Goal: Transaction & Acquisition: Purchase product/service

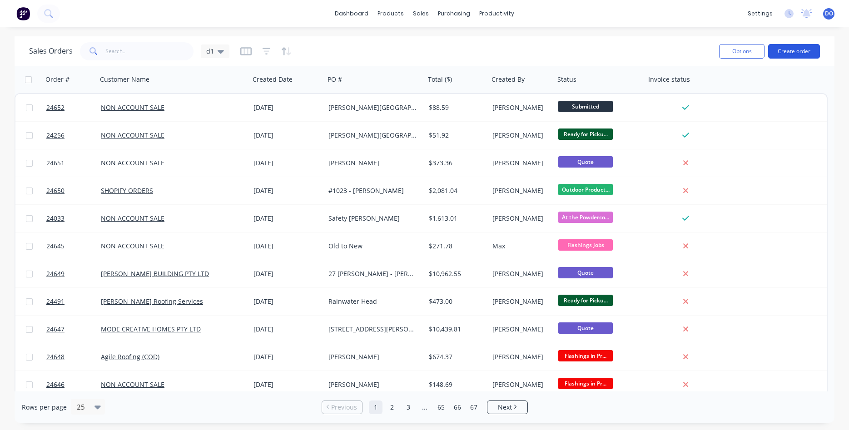
click at [791, 48] on button "Create order" at bounding box center [794, 51] width 52 height 15
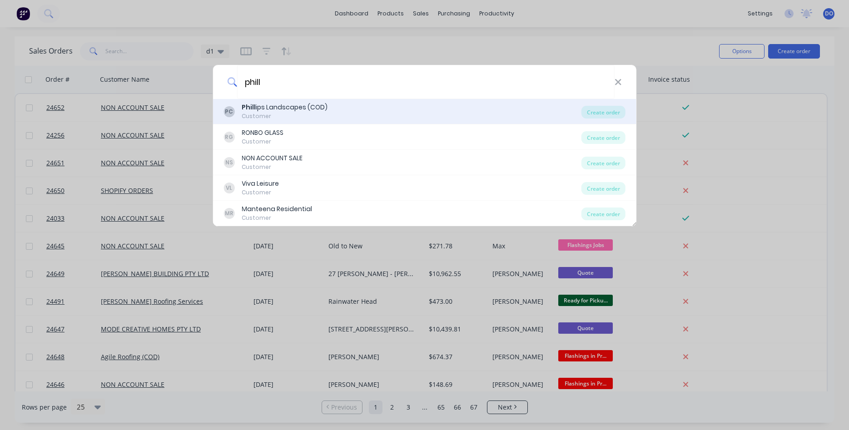
type input "phill"
click at [316, 115] on div "Customer" at bounding box center [285, 116] width 86 height 8
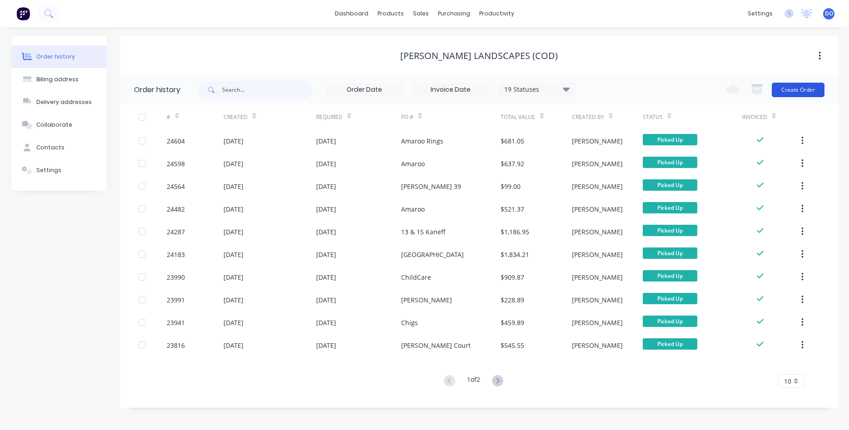
click at [788, 86] on button "Create Order" at bounding box center [798, 90] width 53 height 15
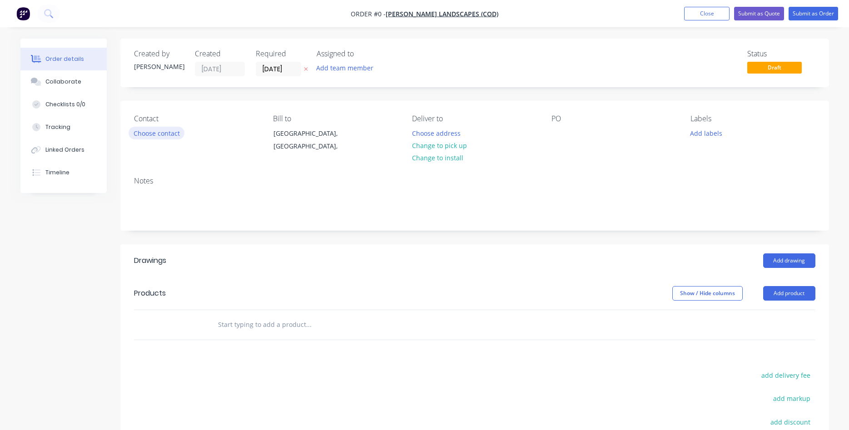
click at [170, 137] on button "Choose contact" at bounding box center [157, 133] width 56 height 12
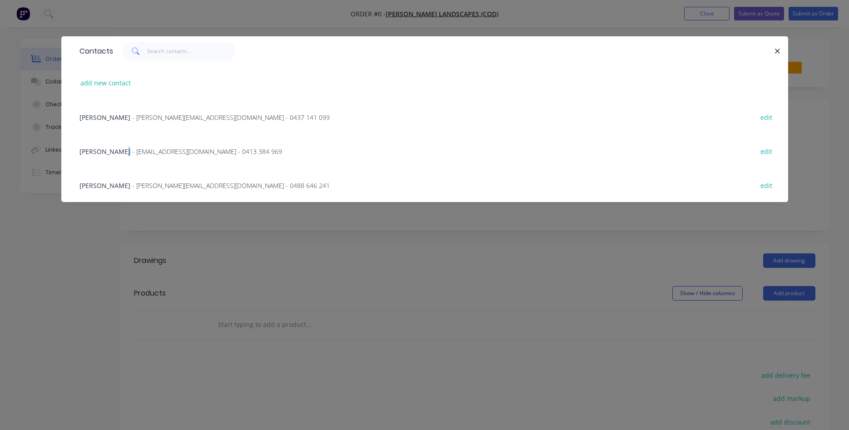
click at [124, 154] on span "Anthony Rodgers" at bounding box center [104, 151] width 51 height 9
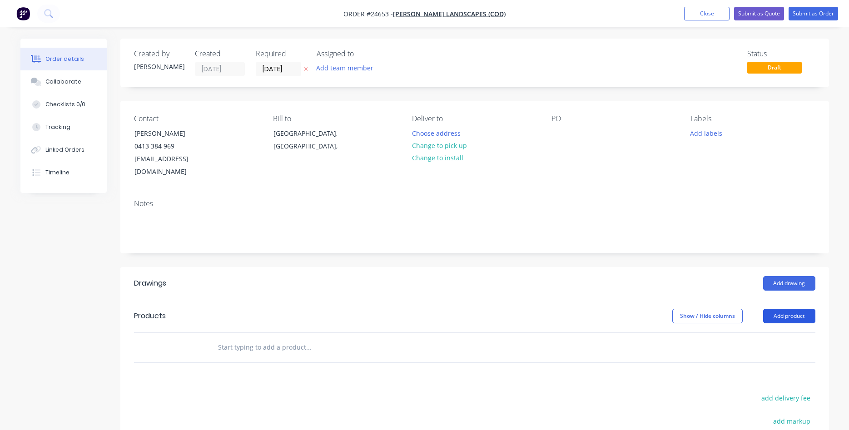
click at [778, 309] on button "Add product" at bounding box center [789, 316] width 52 height 15
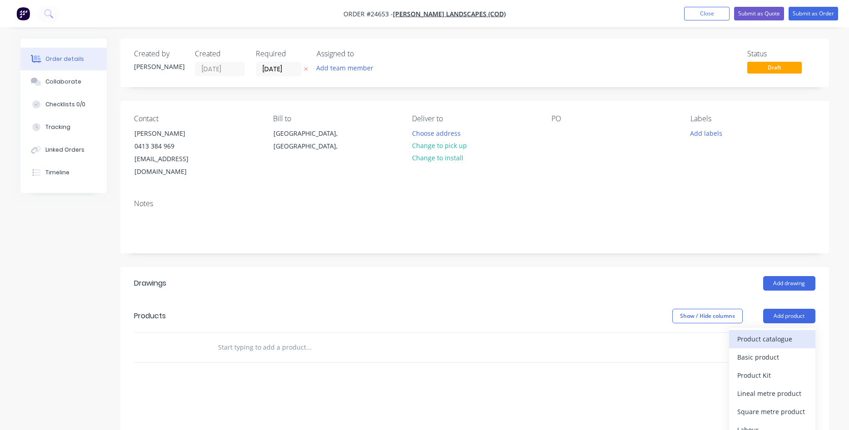
click at [768, 332] on div "Product catalogue" at bounding box center [772, 338] width 70 height 13
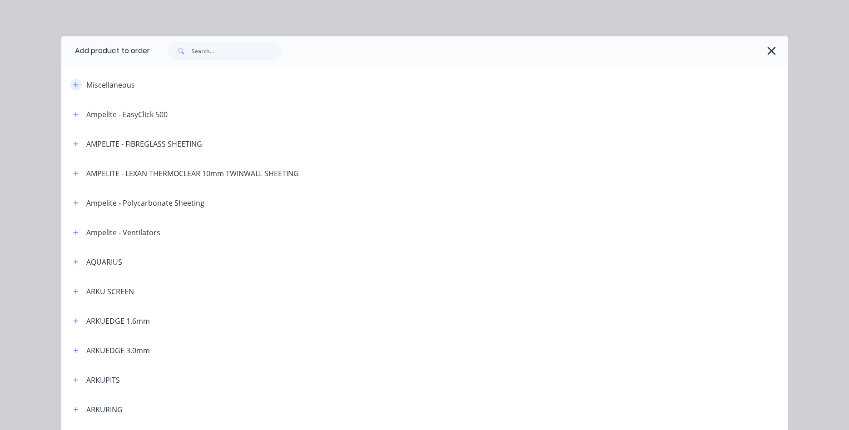
click at [78, 83] on icon "button" at bounding box center [75, 85] width 5 height 6
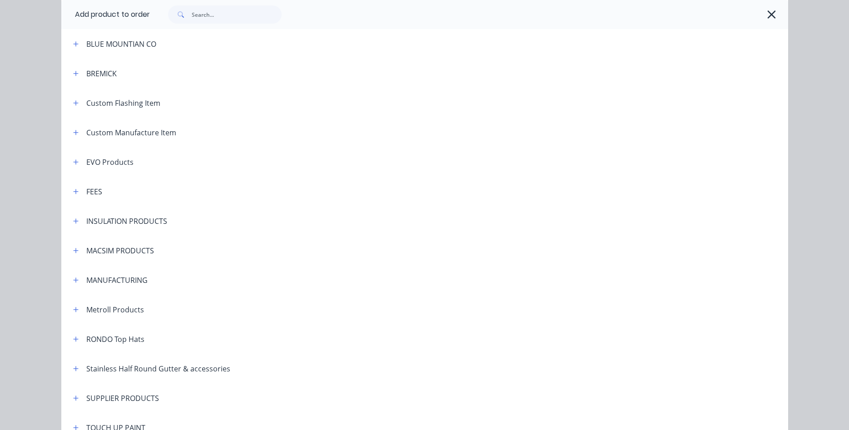
scroll to position [570, 0]
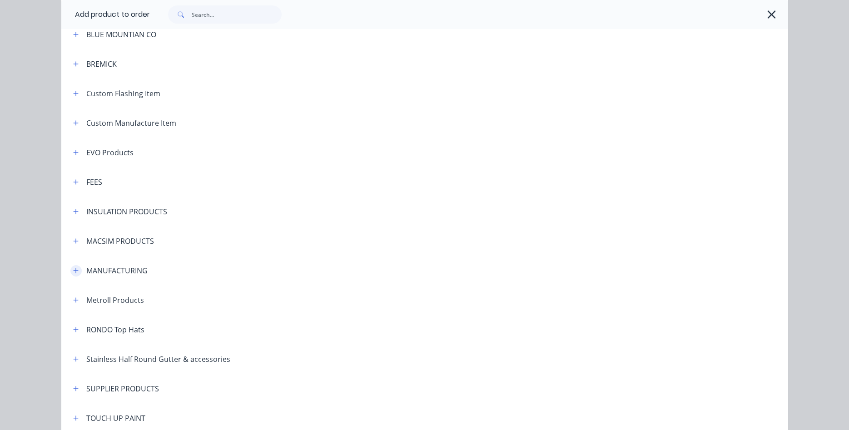
click at [77, 270] on icon "button" at bounding box center [75, 271] width 5 height 6
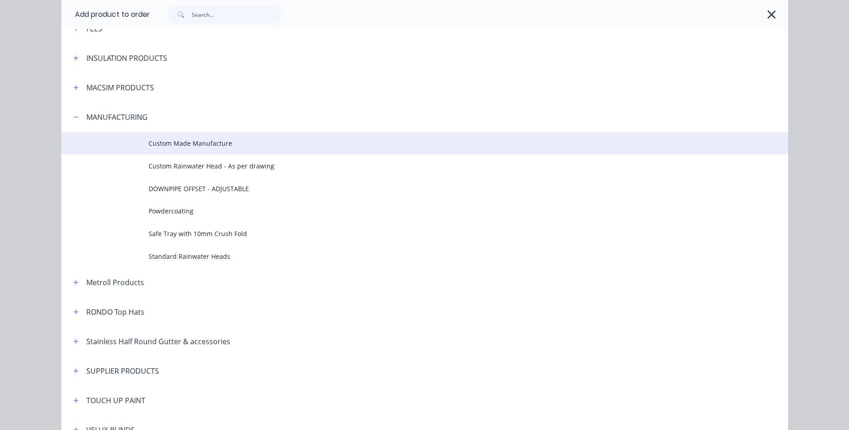
scroll to position [725, 0]
click at [195, 143] on span "Custom Made Manufacture" at bounding box center [404, 142] width 511 height 10
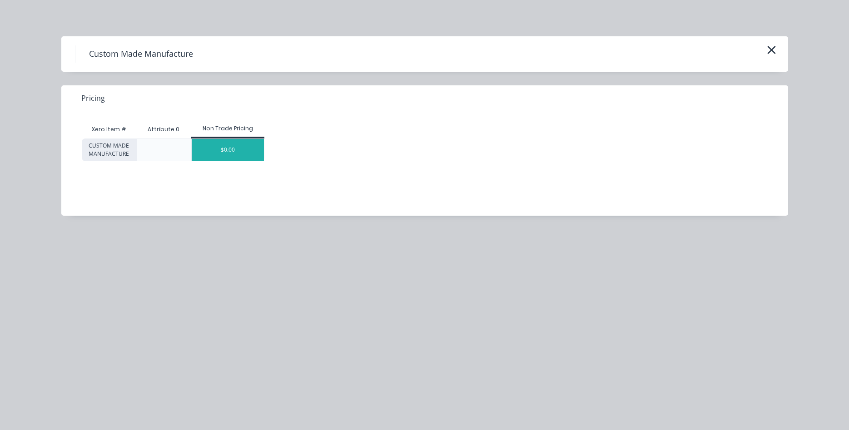
click at [210, 147] on div "$0.00" at bounding box center [228, 150] width 72 height 22
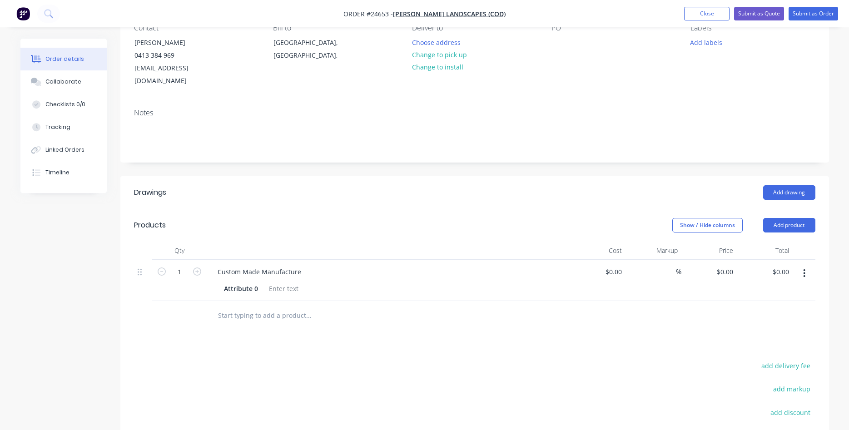
scroll to position [93, 0]
click at [258, 280] on div "Attribute 0" at bounding box center [240, 286] width 41 height 13
drag, startPoint x: 297, startPoint y: 256, endPoint x: 203, endPoint y: 254, distance: 94.9
click at [210, 263] on div "Custom Made Manufacture" at bounding box center [259, 269] width 98 height 13
drag, startPoint x: 255, startPoint y: 259, endPoint x: 201, endPoint y: 258, distance: 53.6
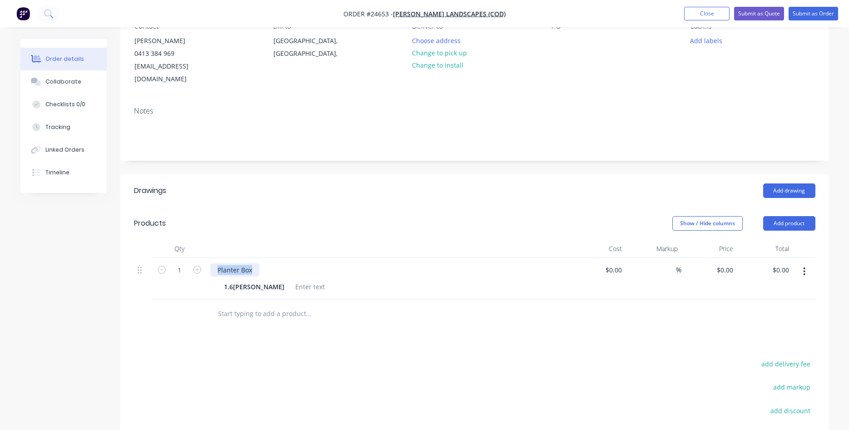
click at [210, 263] on div "Planter Box" at bounding box center [234, 269] width 49 height 13
click at [526, 263] on div "Vegie Beds - 1800 Long x 450 wide x 600 High. With 25x25 Return on top, no base…" at bounding box center [388, 269] width 356 height 13
click at [461, 263] on div "Vegie Beds - 1800 Long x 450 wide x 600 High. With 25x25 Return on top, no base…" at bounding box center [343, 269] width 266 height 13
drag, startPoint x: 620, startPoint y: 260, endPoint x: 613, endPoint y: 258, distance: 7.5
click at [615, 263] on input at bounding box center [620, 269] width 10 height 13
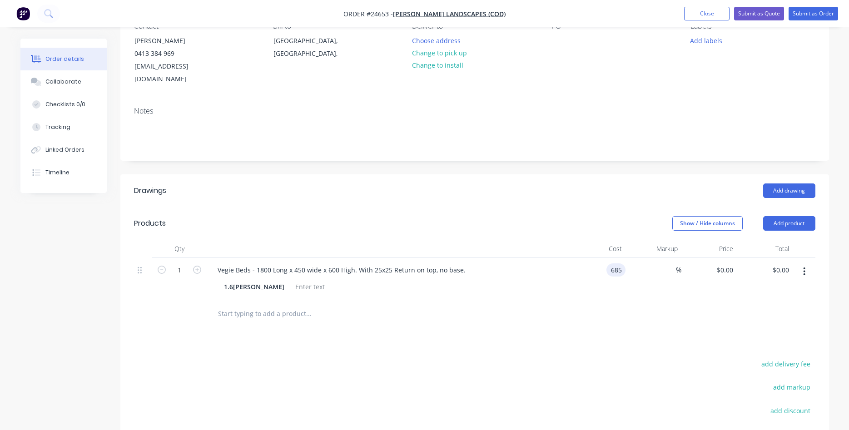
type input "$685.00"
click at [419, 280] on div "1.6mm Corten" at bounding box center [386, 286] width 332 height 13
click at [198, 266] on icon "button" at bounding box center [197, 270] width 8 height 8
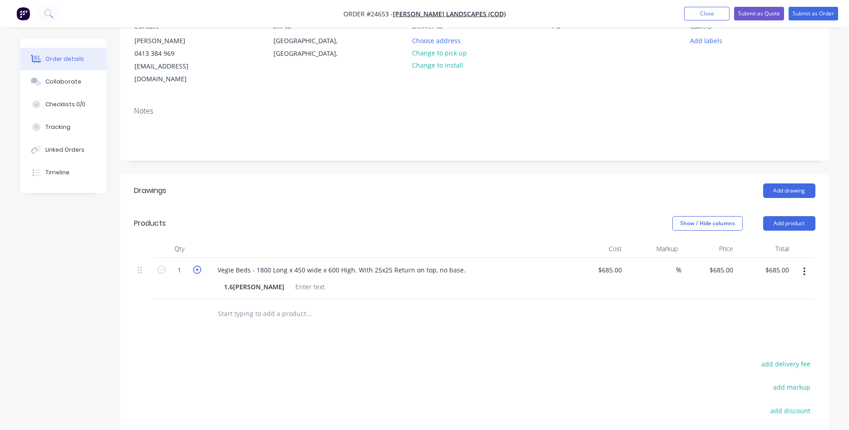
type input "2"
type input "$1,370.00"
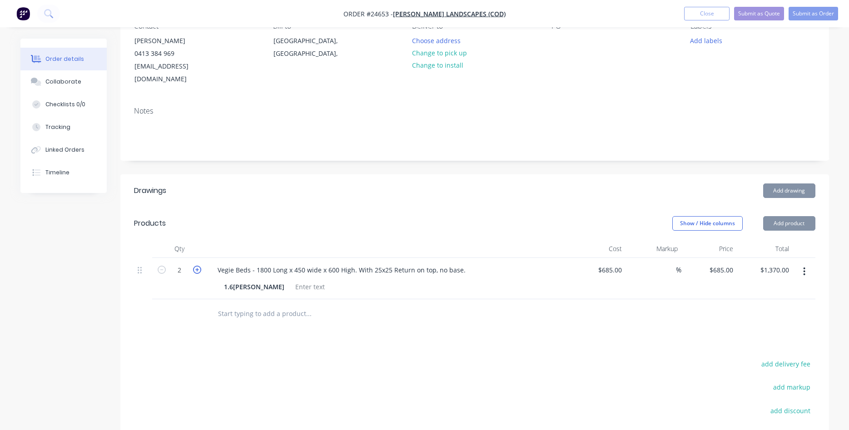
click at [198, 266] on icon "button" at bounding box center [197, 270] width 8 height 8
type input "3"
type input "$2,055.00"
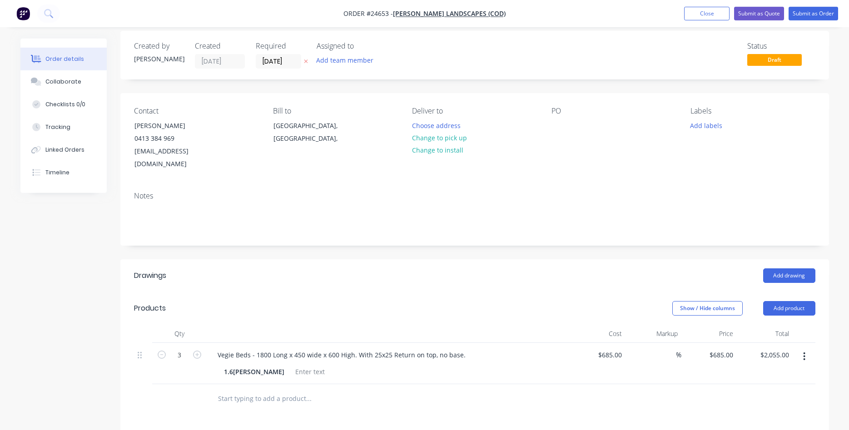
scroll to position [0, 0]
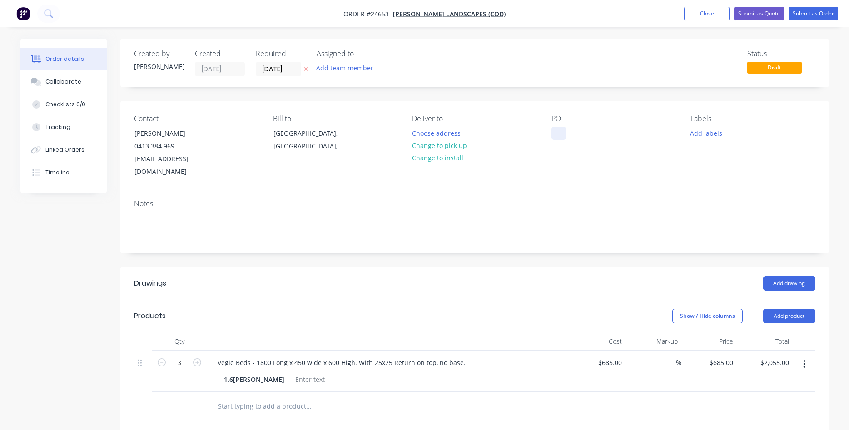
click at [558, 130] on div at bounding box center [558, 133] width 15 height 13
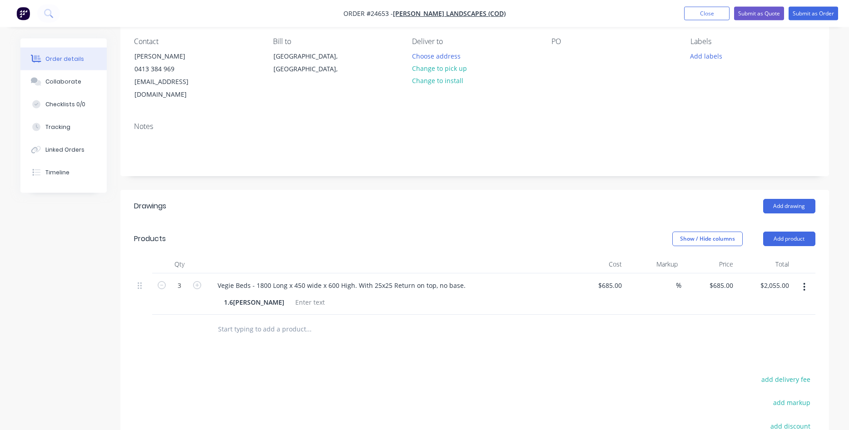
scroll to position [93, 0]
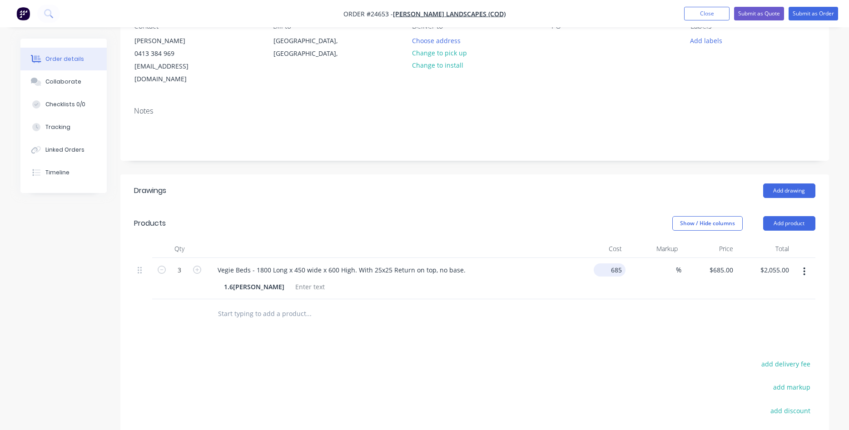
click at [610, 263] on input "685" at bounding box center [611, 269] width 28 height 13
click at [619, 263] on input "685" at bounding box center [617, 269] width 15 height 13
type input "$675.00"
type input "$2,025.00"
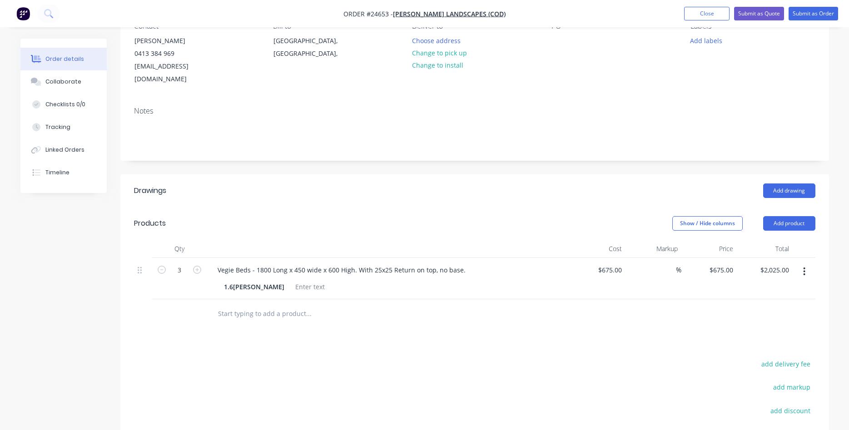
click at [657, 308] on div at bounding box center [474, 314] width 681 height 30
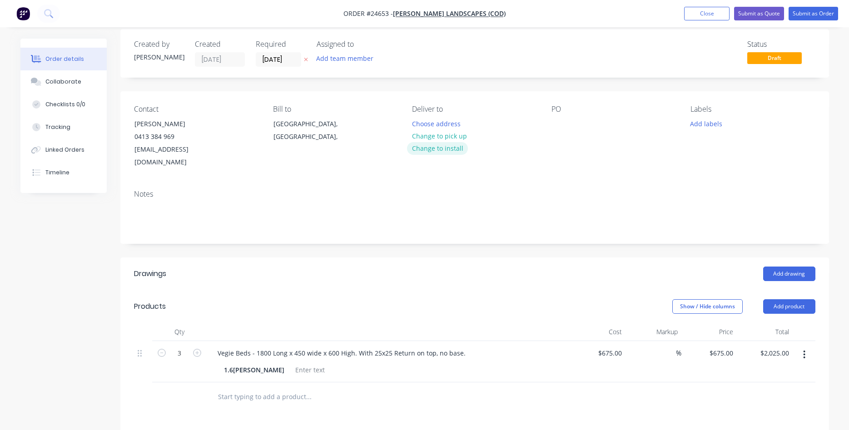
scroll to position [0, 0]
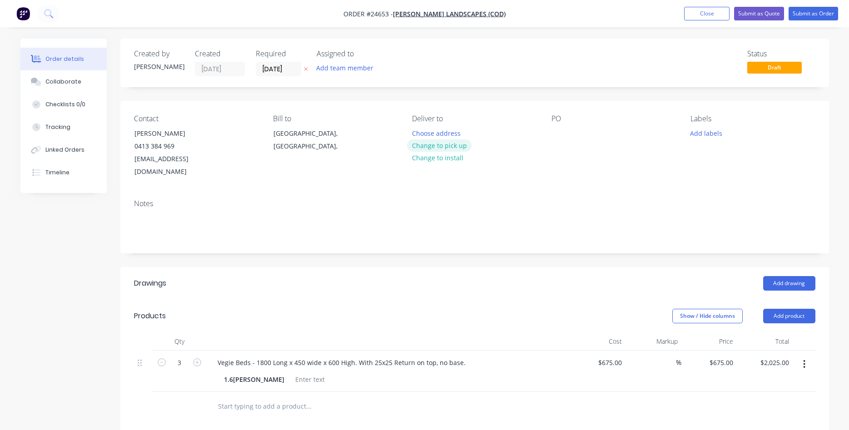
click at [439, 146] on button "Change to pick up" at bounding box center [439, 145] width 64 height 12
click at [559, 134] on div at bounding box center [558, 133] width 15 height 13
click at [758, 14] on button "Submit as Quote" at bounding box center [759, 14] width 50 height 14
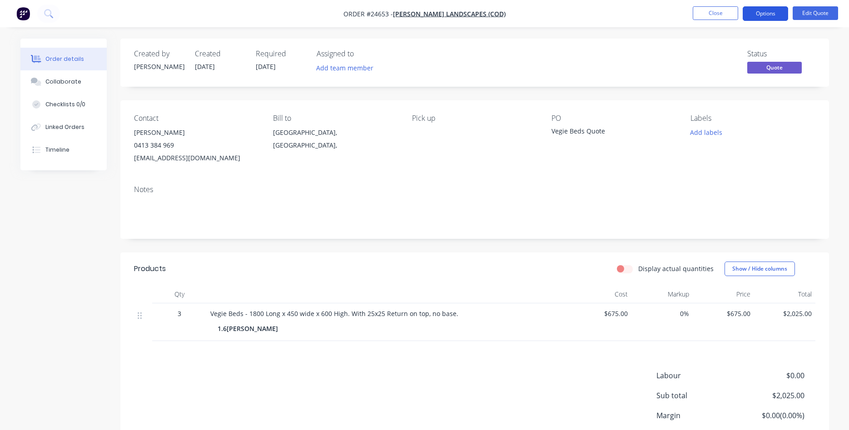
click at [766, 15] on button "Options" at bounding box center [765, 13] width 45 height 15
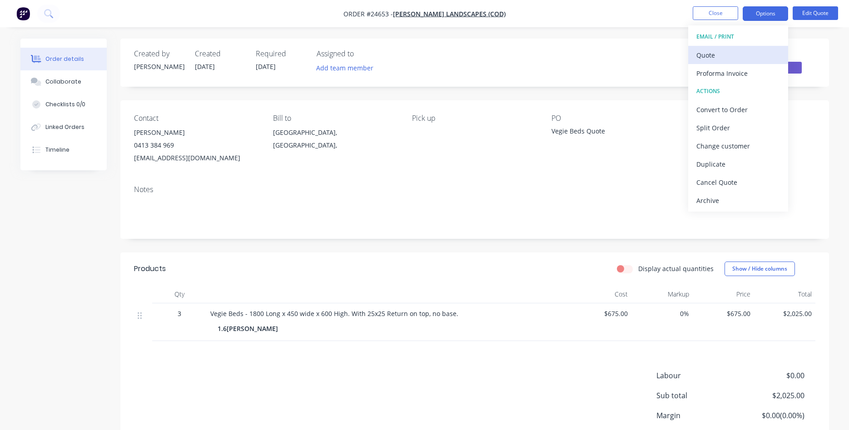
click at [728, 54] on div "Quote" at bounding box center [738, 55] width 84 height 13
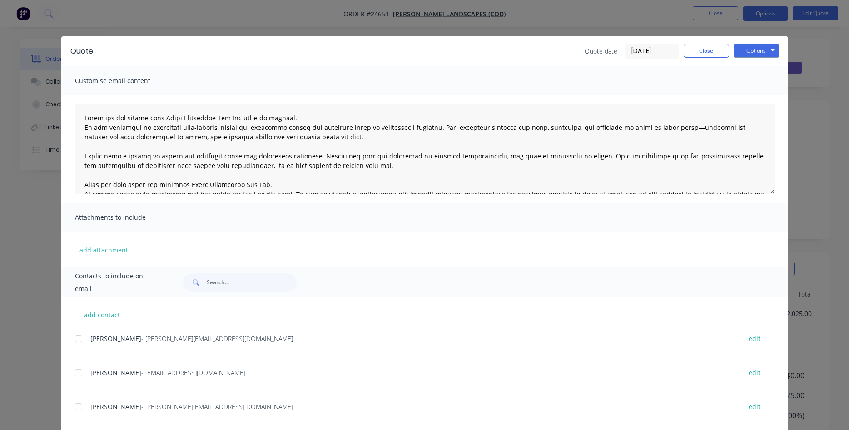
click at [79, 372] on div at bounding box center [78, 373] width 18 height 18
click at [761, 51] on button "Options" at bounding box center [755, 51] width 45 height 14
click at [753, 94] on button "Email" at bounding box center [762, 96] width 58 height 15
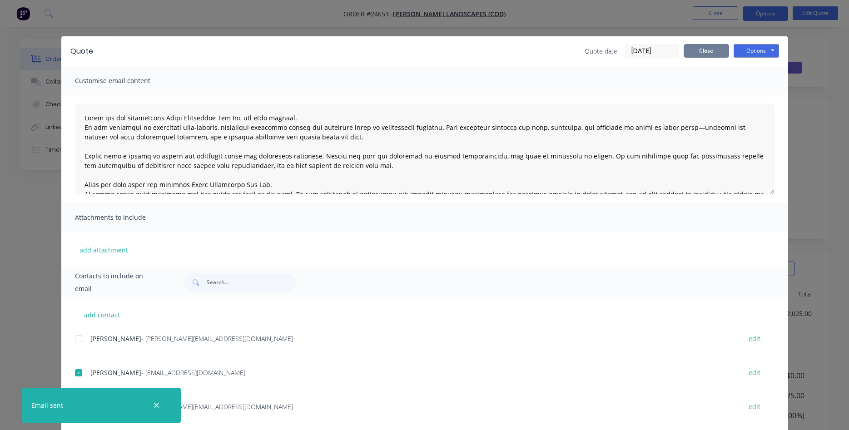
click at [702, 51] on button "Close" at bounding box center [706, 51] width 45 height 14
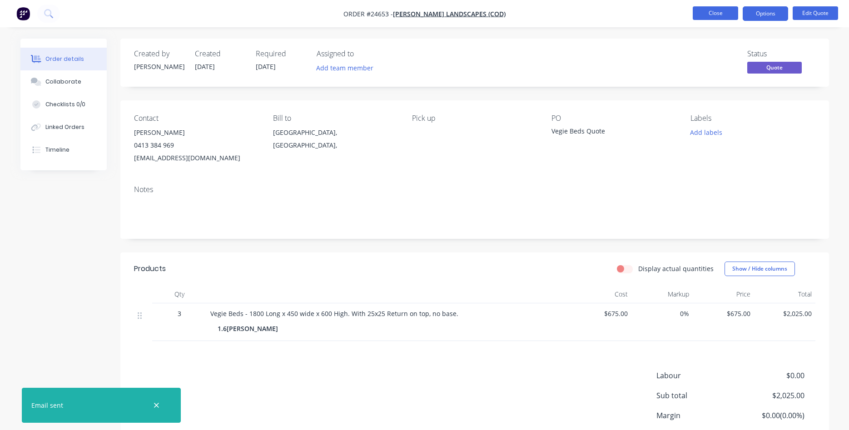
click at [707, 14] on button "Close" at bounding box center [715, 13] width 45 height 14
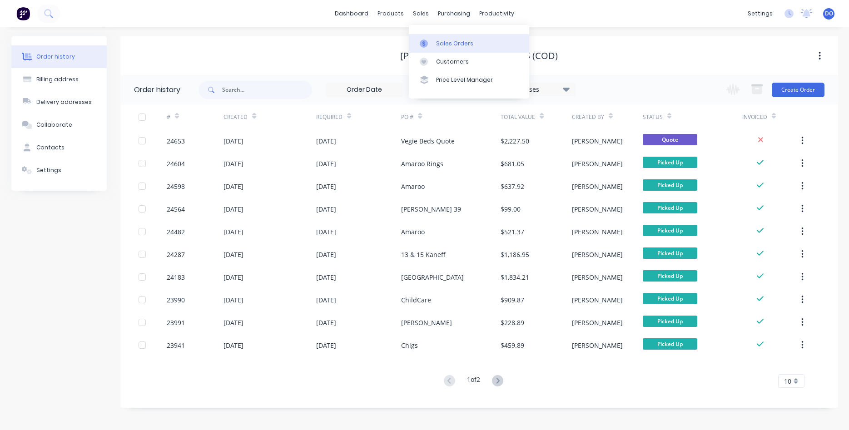
click at [445, 44] on div "Sales Orders" at bounding box center [454, 44] width 37 height 8
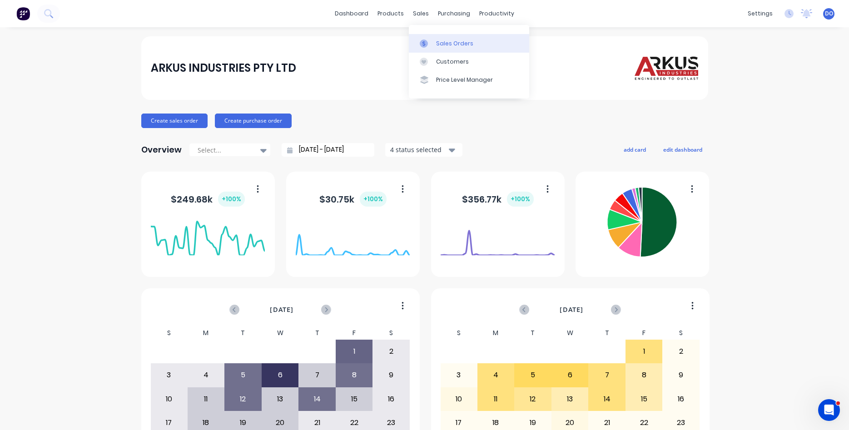
click at [435, 38] on link "Sales Orders" at bounding box center [469, 43] width 120 height 18
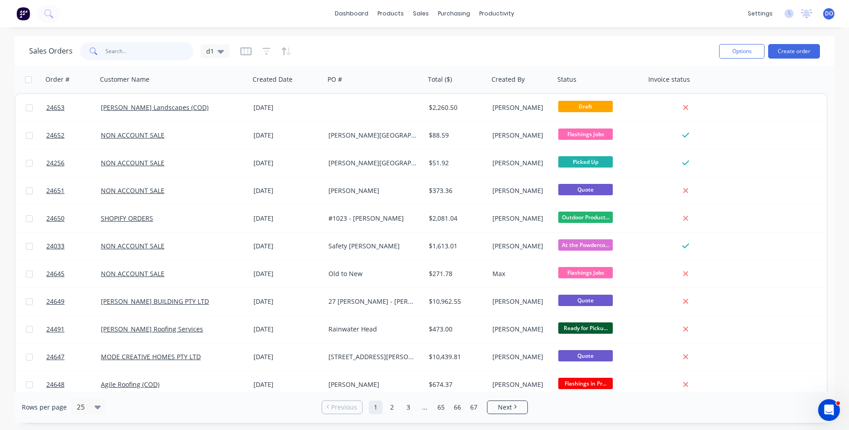
click at [144, 54] on input "text" at bounding box center [149, 51] width 89 height 18
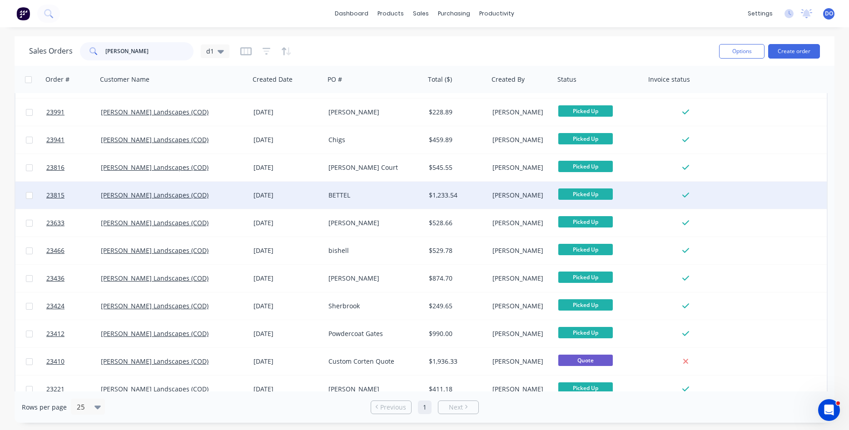
scroll to position [283, 0]
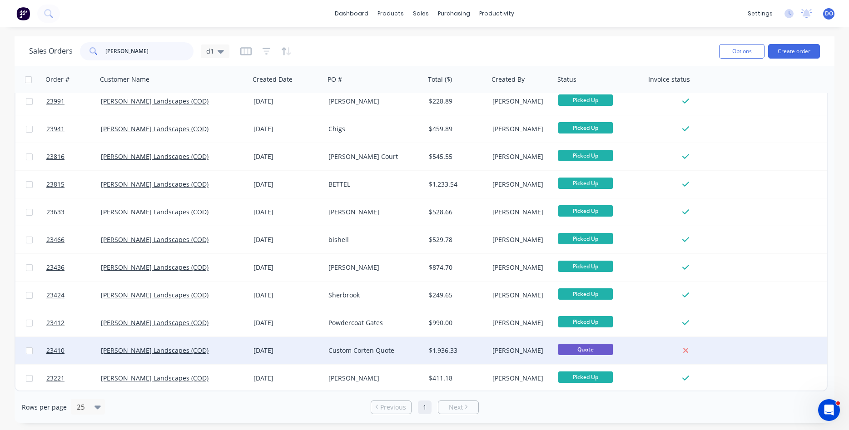
type input "phillips"
click at [386, 352] on div "Custom Corten Quote" at bounding box center [372, 350] width 89 height 9
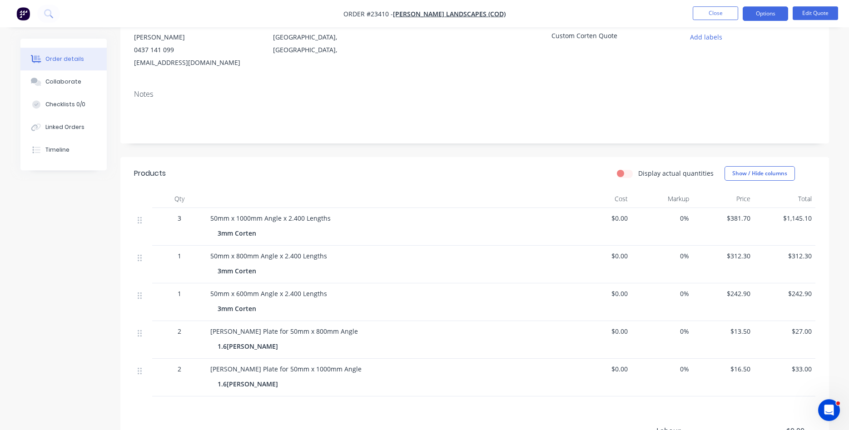
scroll to position [139, 0]
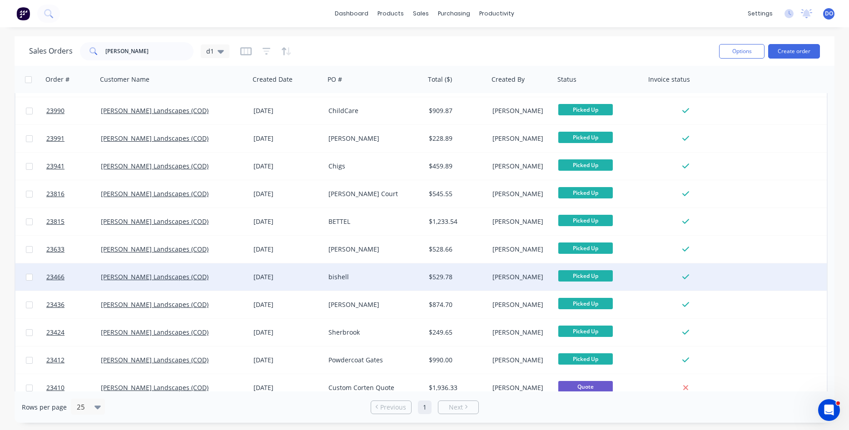
scroll to position [283, 0]
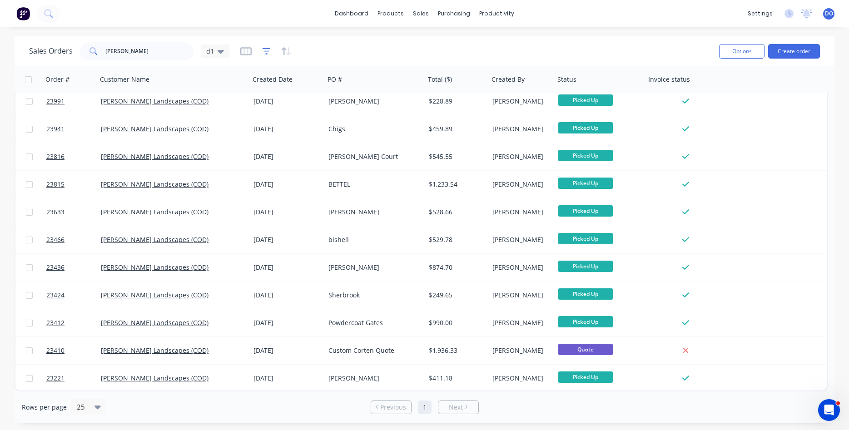
click at [263, 50] on icon "button" at bounding box center [267, 51] width 8 height 9
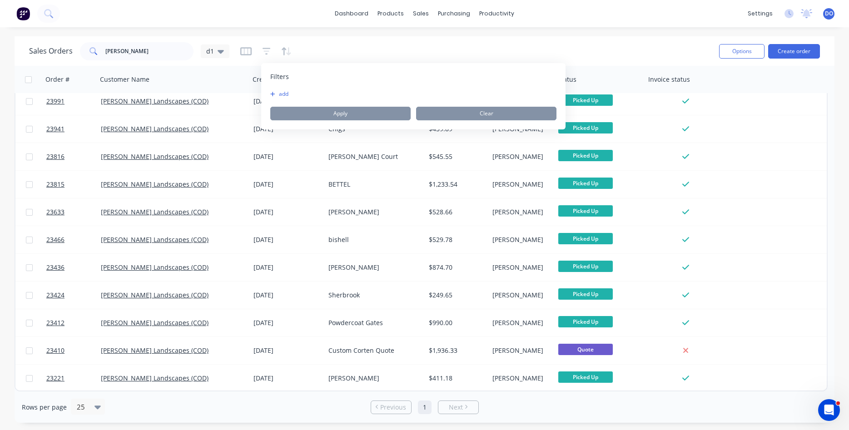
click at [282, 100] on div "add Apply Clear" at bounding box center [413, 105] width 286 height 30
click at [282, 96] on button "add" at bounding box center [281, 93] width 23 height 7
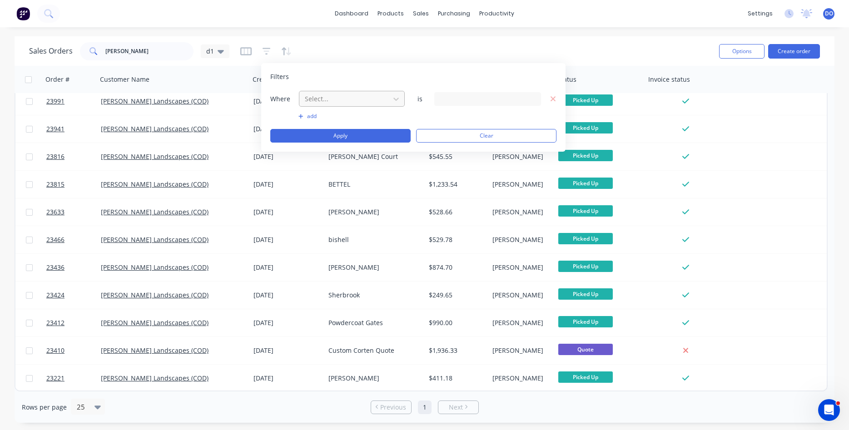
click at [345, 103] on div at bounding box center [344, 98] width 81 height 11
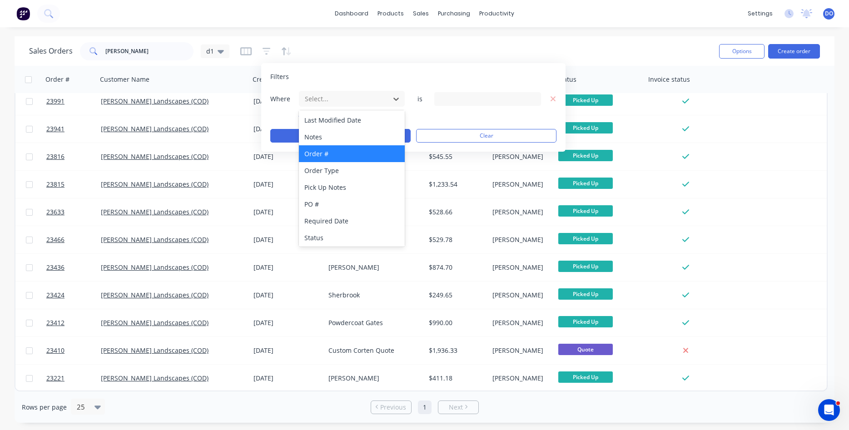
scroll to position [220, 0]
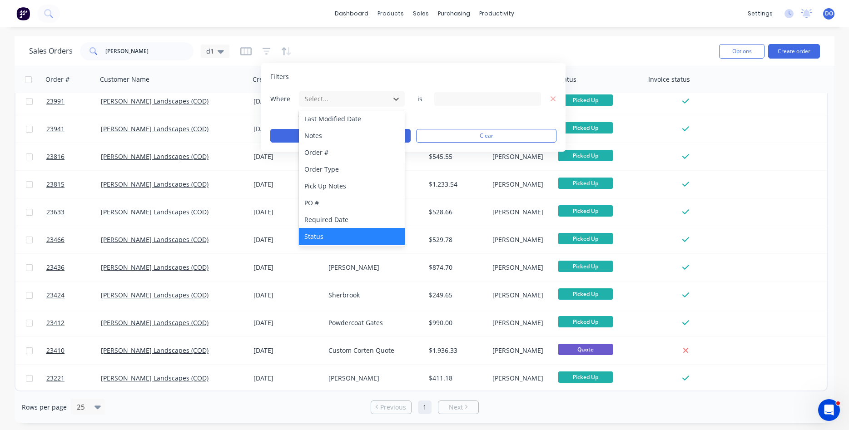
click at [323, 236] on div "Status" at bounding box center [352, 236] width 106 height 17
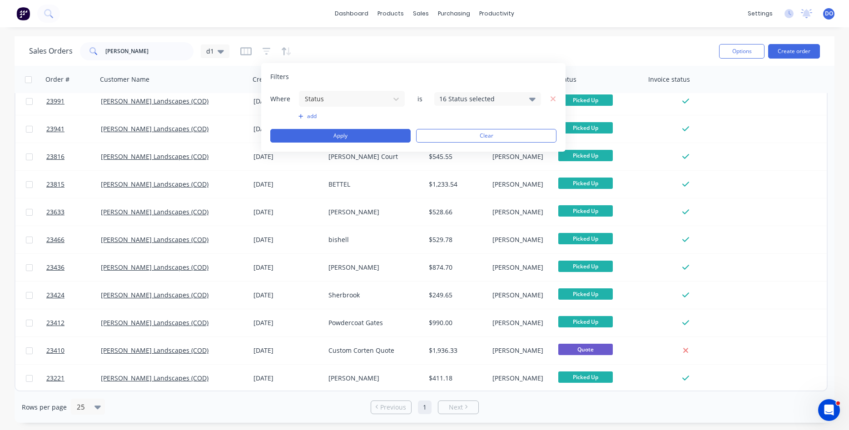
click at [498, 95] on div "16 Status selected" at bounding box center [480, 99] width 82 height 10
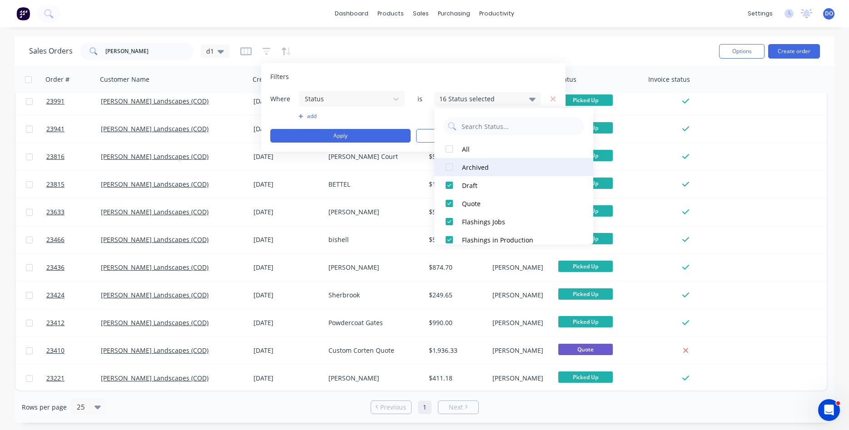
click at [481, 169] on div "Archived" at bounding box center [516, 168] width 109 height 10
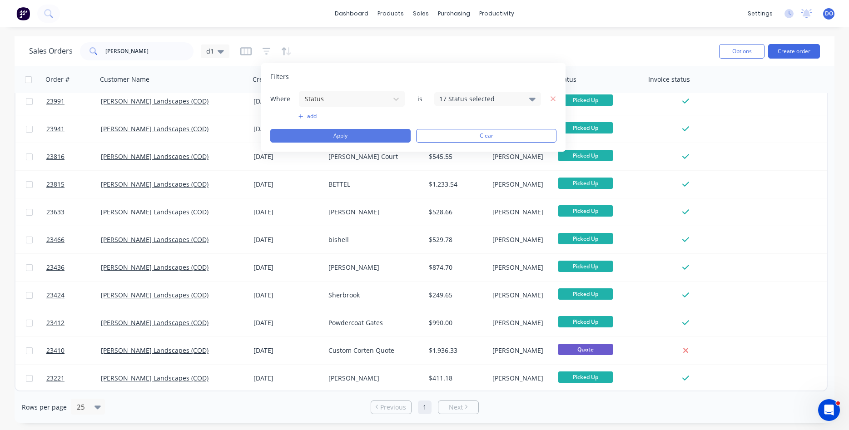
click at [381, 138] on button "Apply" at bounding box center [340, 136] width 140 height 14
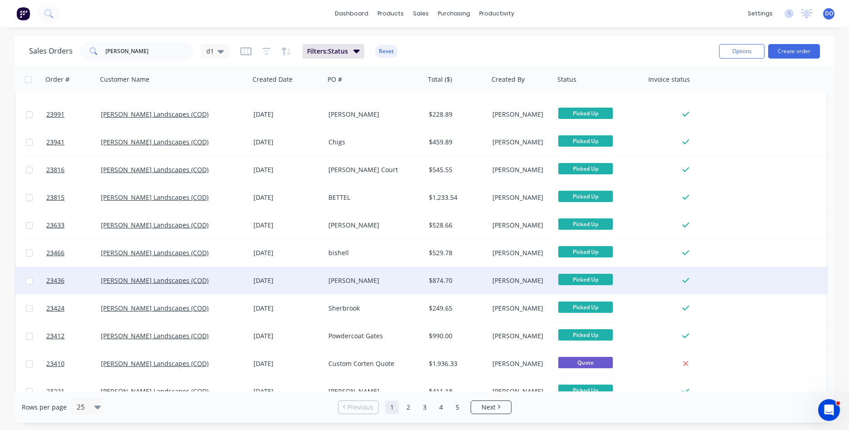
scroll to position [291, 0]
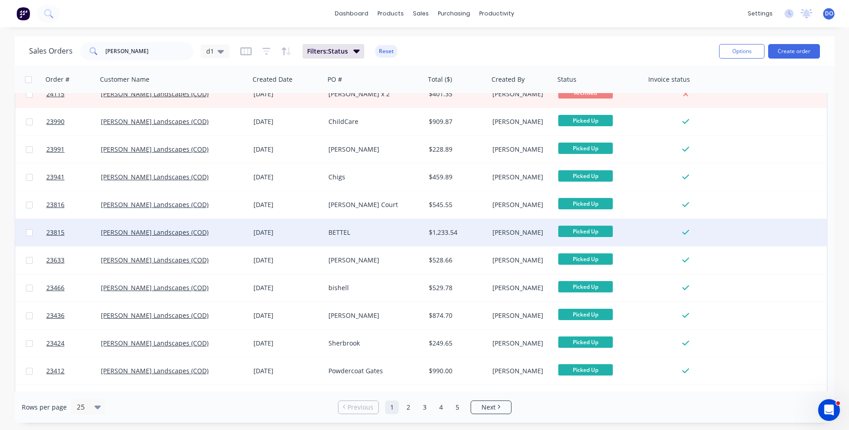
click at [352, 236] on div "BETTEL" at bounding box center [372, 232] width 89 height 9
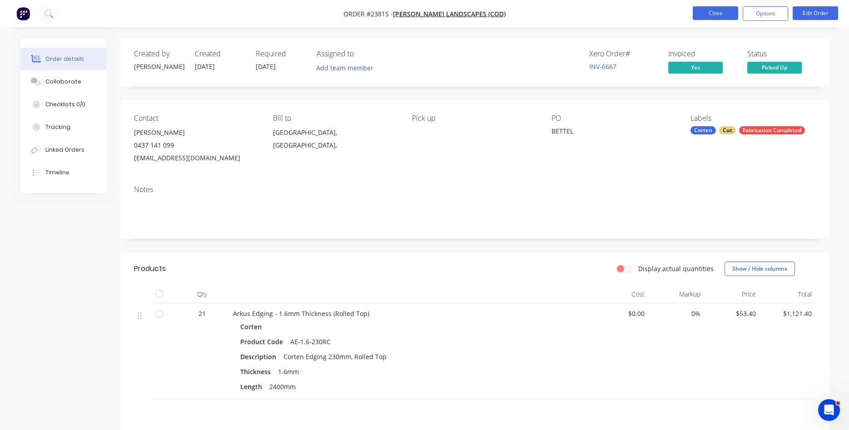
click at [718, 9] on button "Close" at bounding box center [715, 13] width 45 height 14
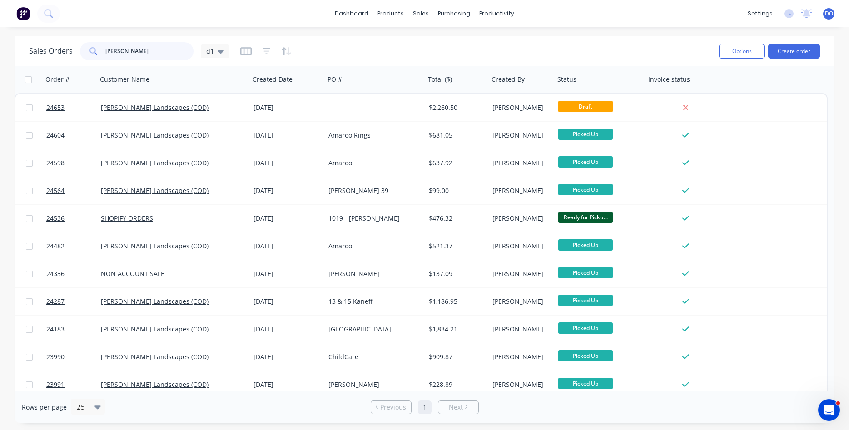
drag, startPoint x: 126, startPoint y: 51, endPoint x: 86, endPoint y: 45, distance: 40.5
click at [105, 45] on input "phillips" at bounding box center [149, 51] width 89 height 18
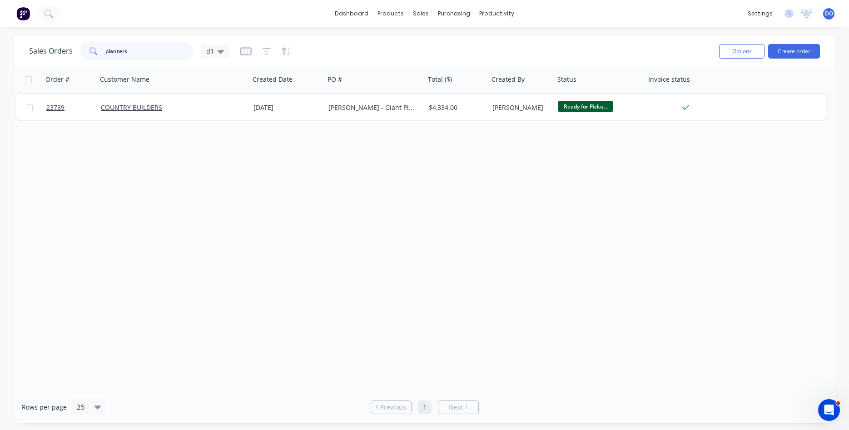
drag, startPoint x: 136, startPoint y: 51, endPoint x: 66, endPoint y: 41, distance: 71.1
click at [105, 42] on input "planters" at bounding box center [149, 51] width 89 height 18
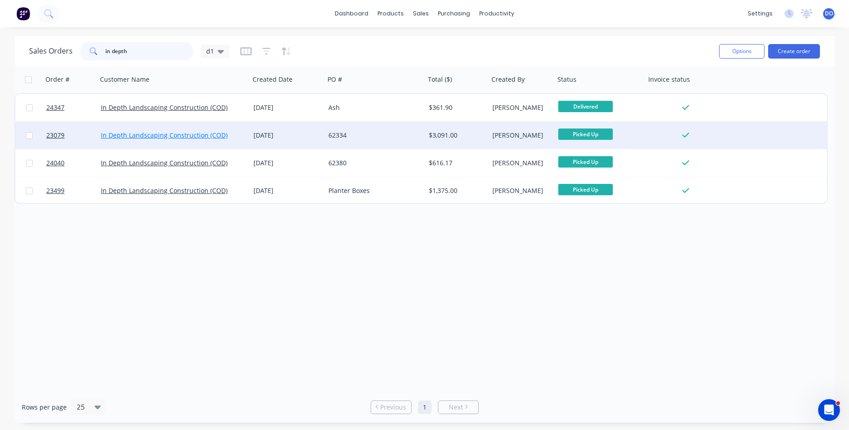
type input "in depth"
click at [188, 135] on link "In Depth Landscaping Construction (COD)" at bounding box center [164, 135] width 127 height 9
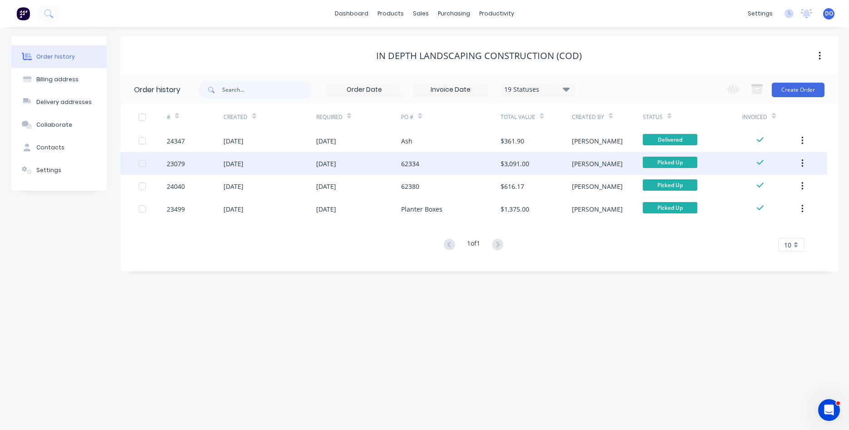
click at [179, 165] on div "23079" at bounding box center [176, 164] width 18 height 10
